Goal: Find specific page/section

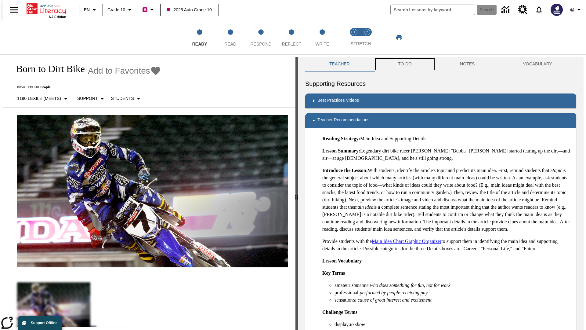
click at [405, 64] on button "TO-DO" at bounding box center [405, 64] width 62 height 15
